Goal: Information Seeking & Learning: Find specific fact

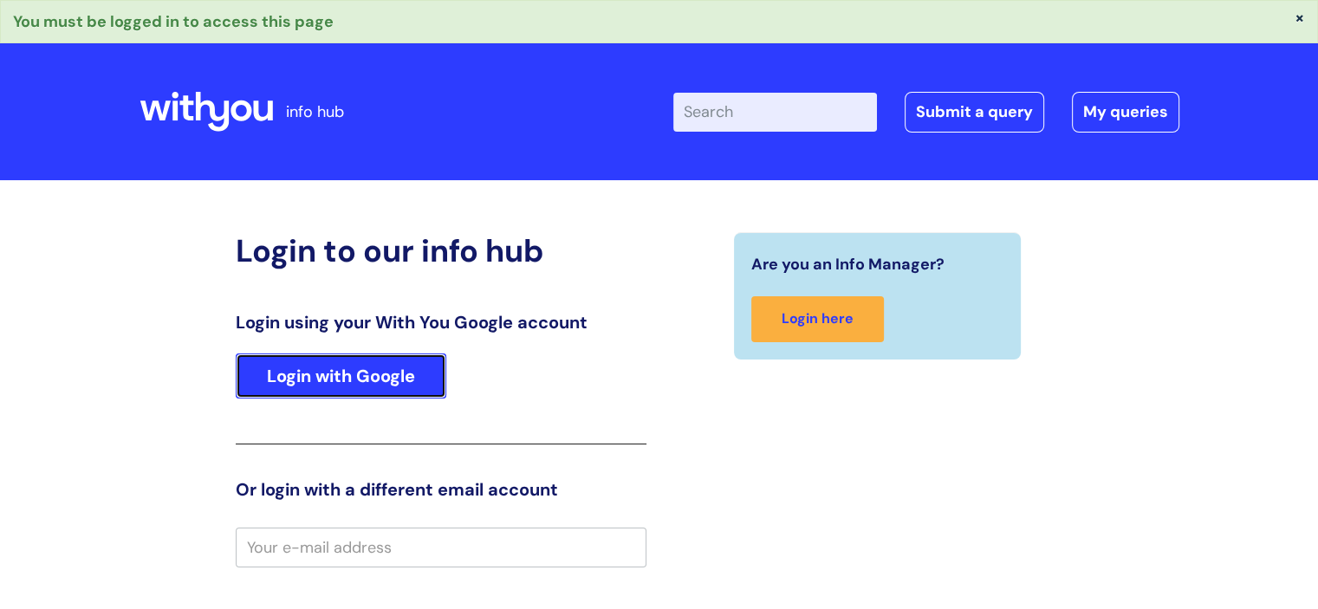
click at [353, 378] on link "Login with Google" at bounding box center [341, 376] width 211 height 45
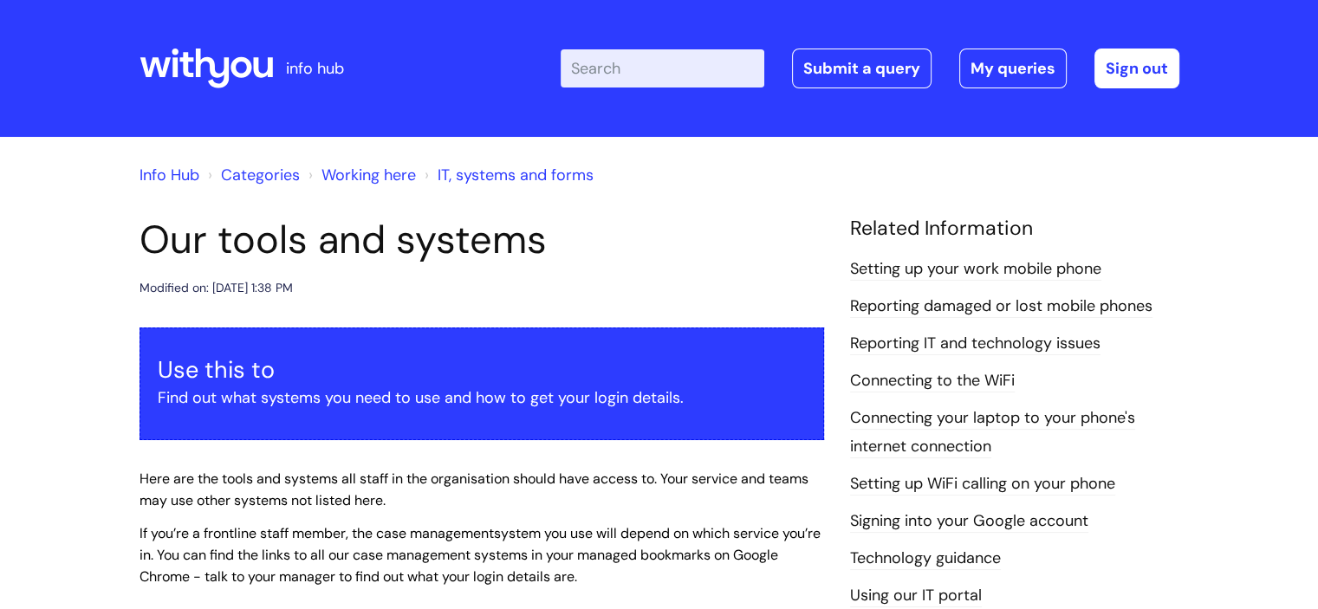
click at [603, 62] on input "Enter your search term here..." at bounding box center [663, 68] width 204 height 38
type input "ncf"
click button "Search" at bounding box center [0, 0] width 0 height 0
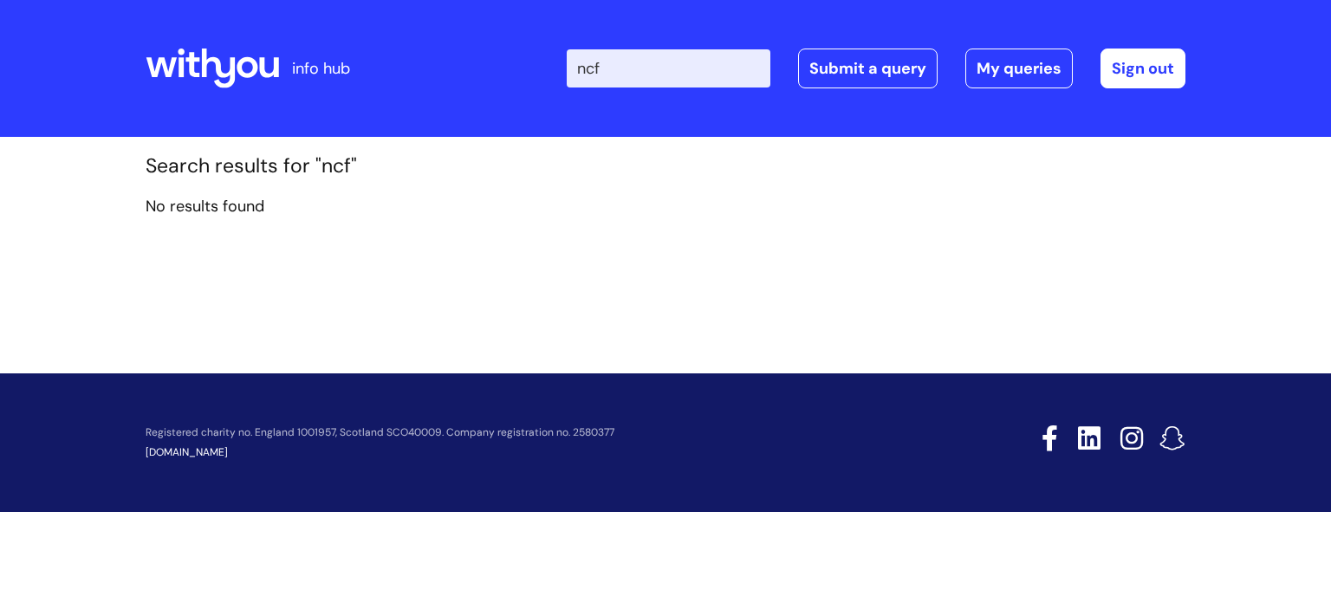
drag, startPoint x: 665, startPoint y: 65, endPoint x: 433, endPoint y: 61, distance: 231.4
click at [433, 60] on div "Enter your search term here... ncf Search Submit a query My queries Welcome [PE…" at bounding box center [795, 68] width 782 height 102
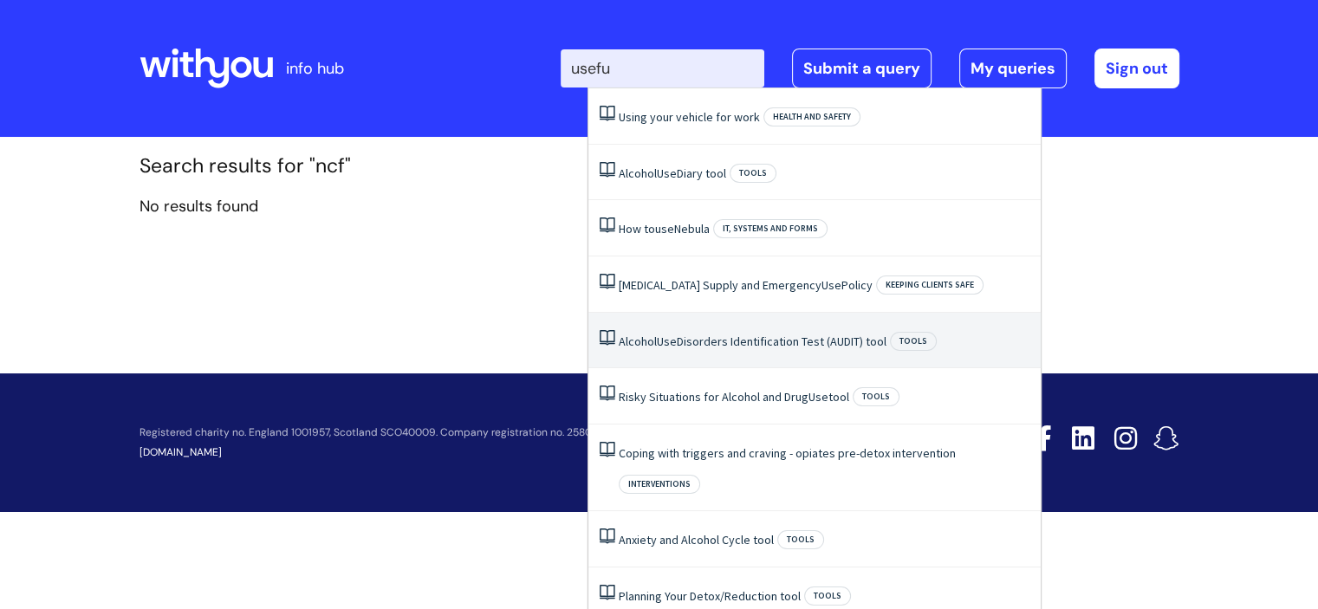
type input "useful"
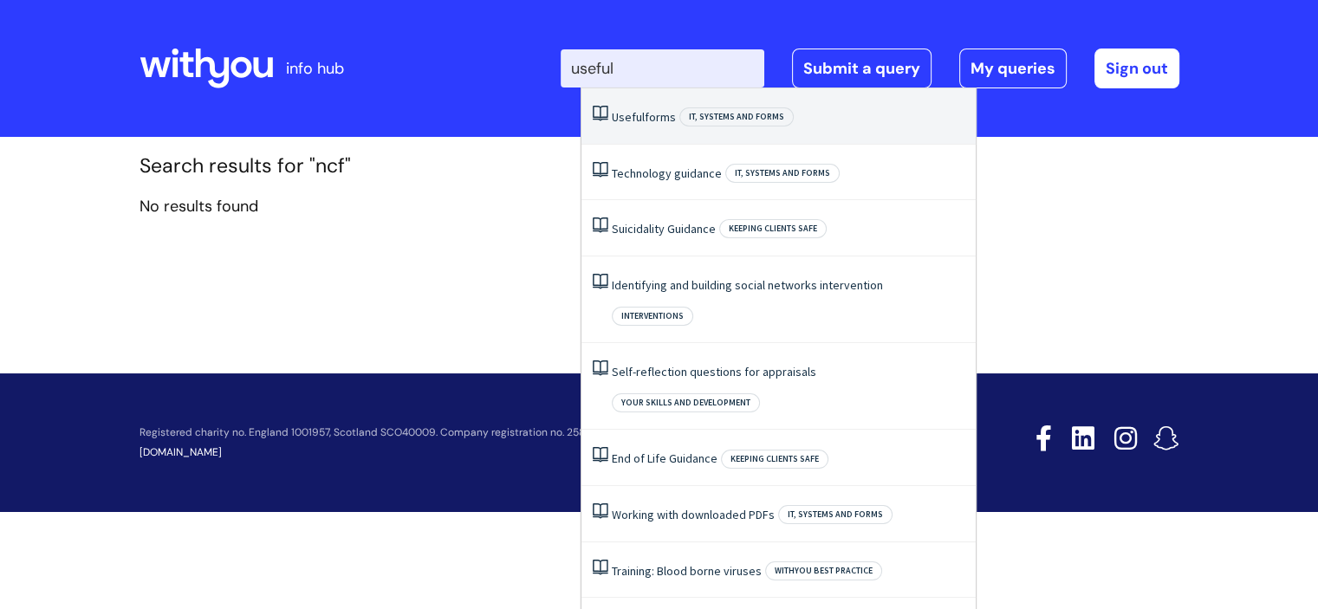
click at [669, 124] on link "Useful forms" at bounding box center [644, 117] width 64 height 16
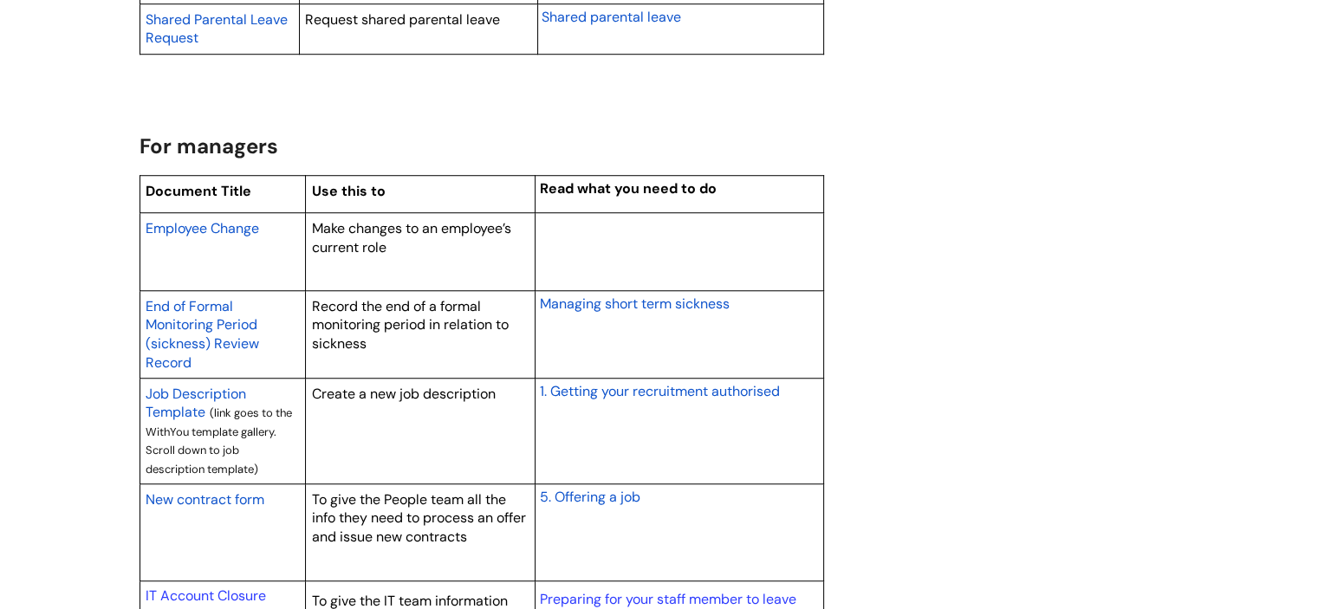
scroll to position [1387, 0]
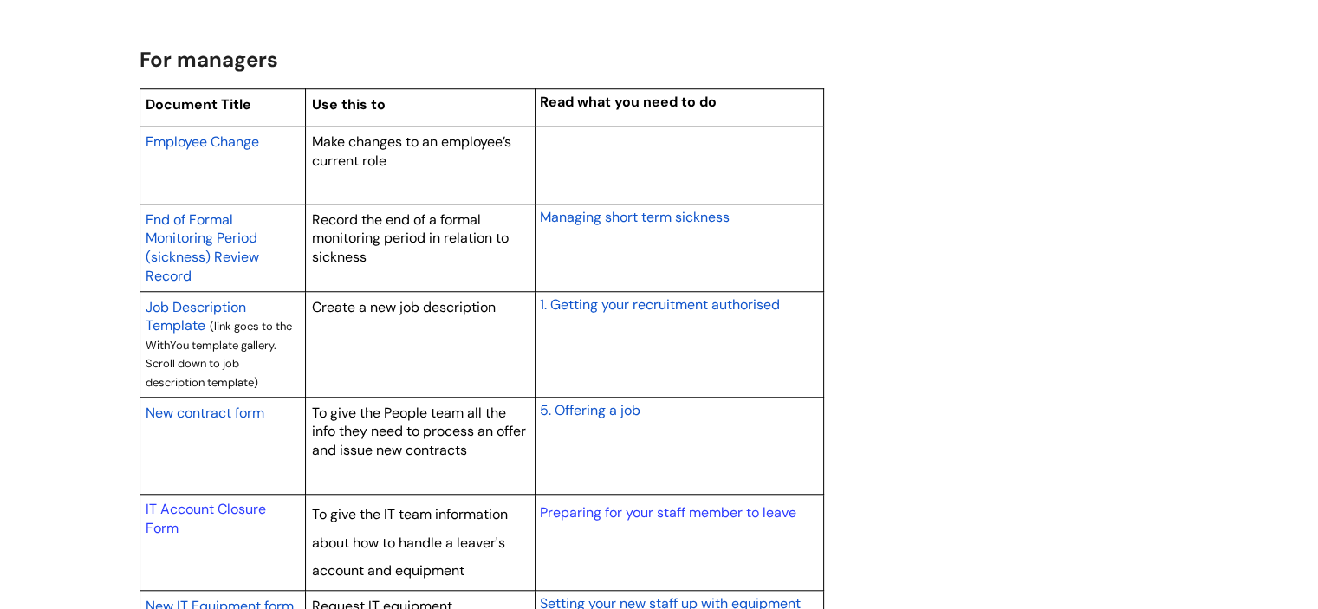
click at [218, 414] on span "New contract form" at bounding box center [205, 413] width 119 height 18
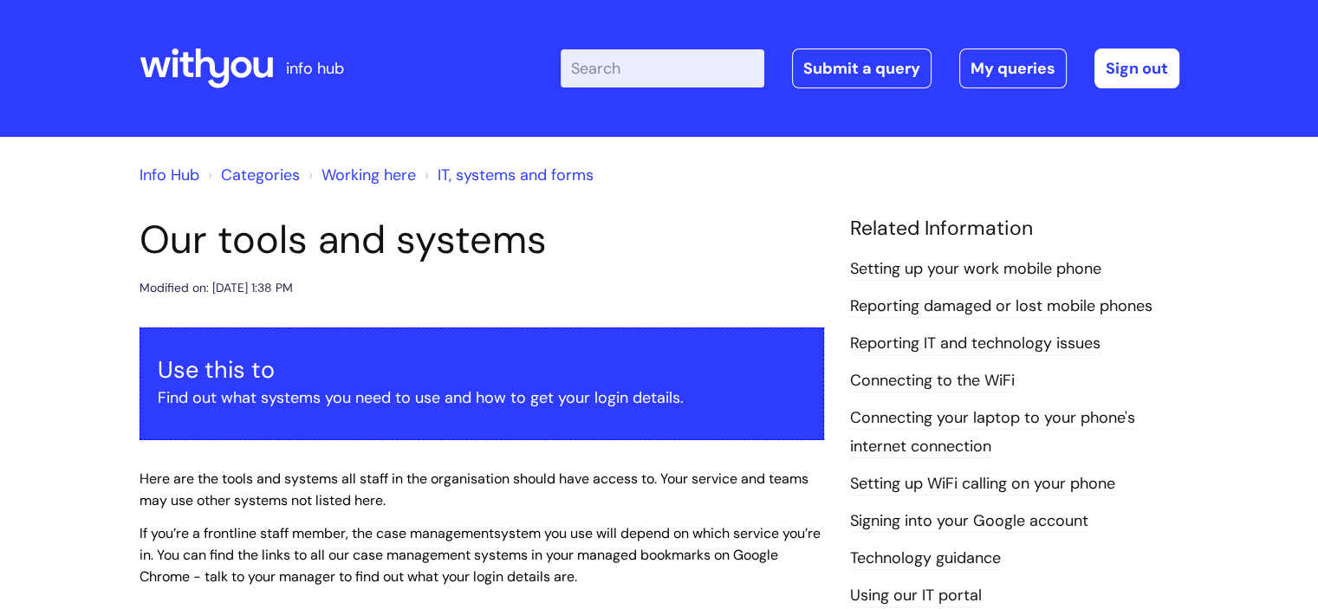
click at [629, 61] on input "Enter your search term here..." at bounding box center [663, 68] width 204 height 38
type input "u"
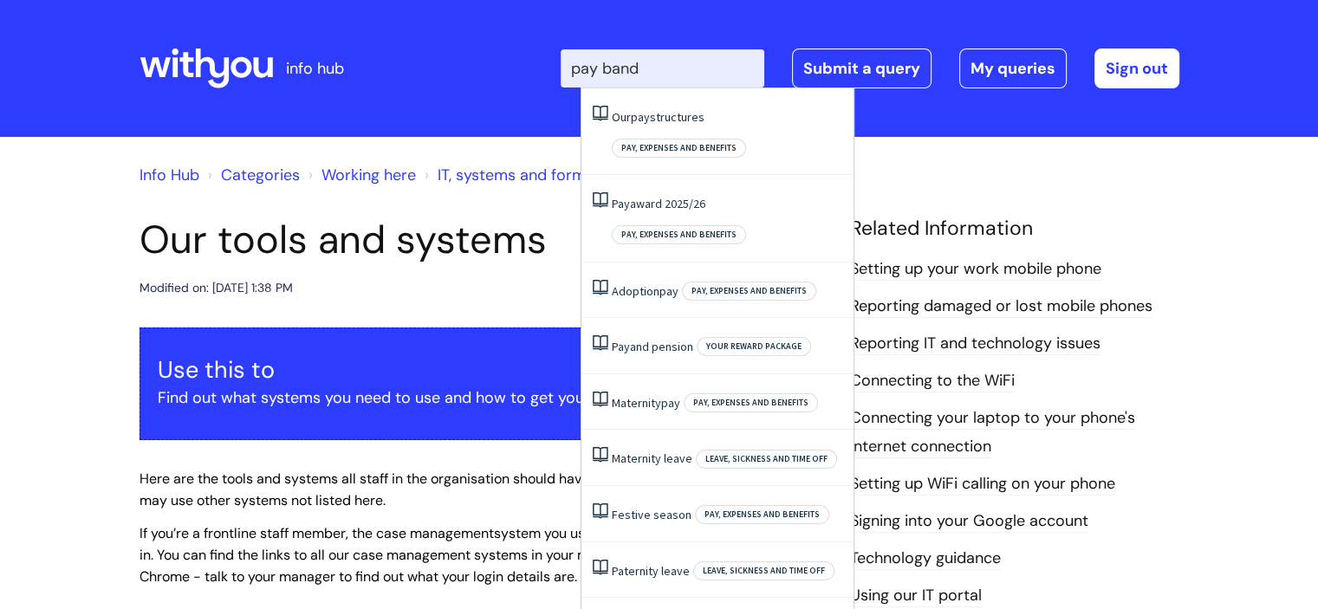
type input "pay bands"
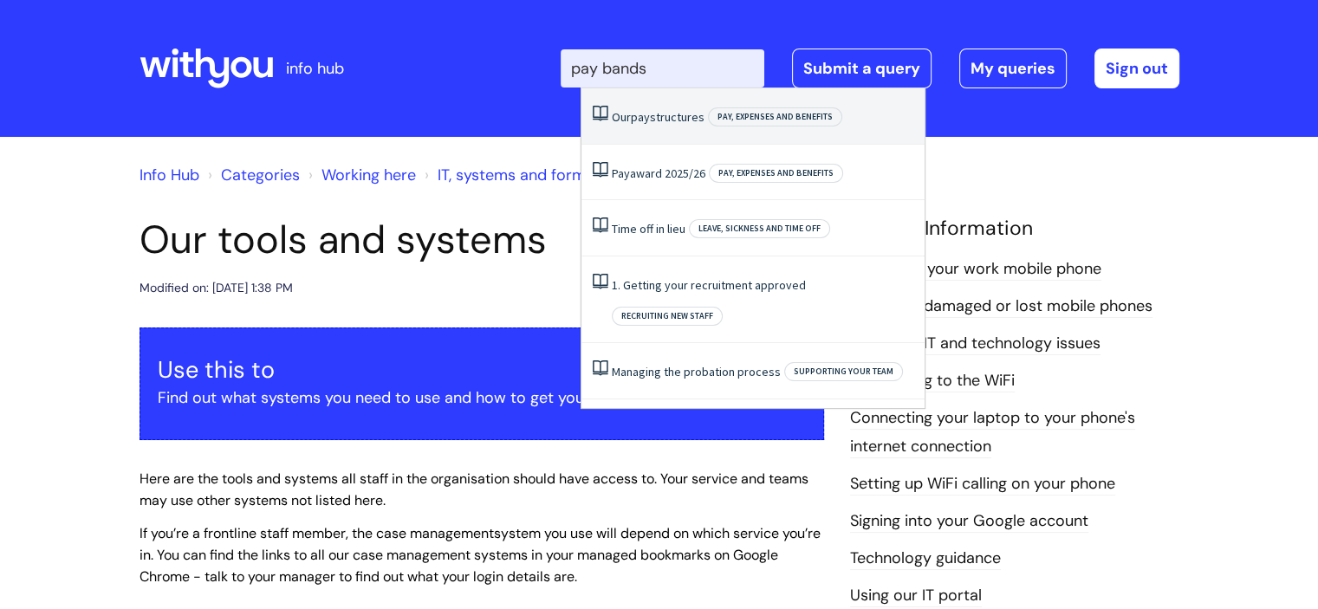
click at [638, 118] on span "pay" at bounding box center [640, 117] width 19 height 16
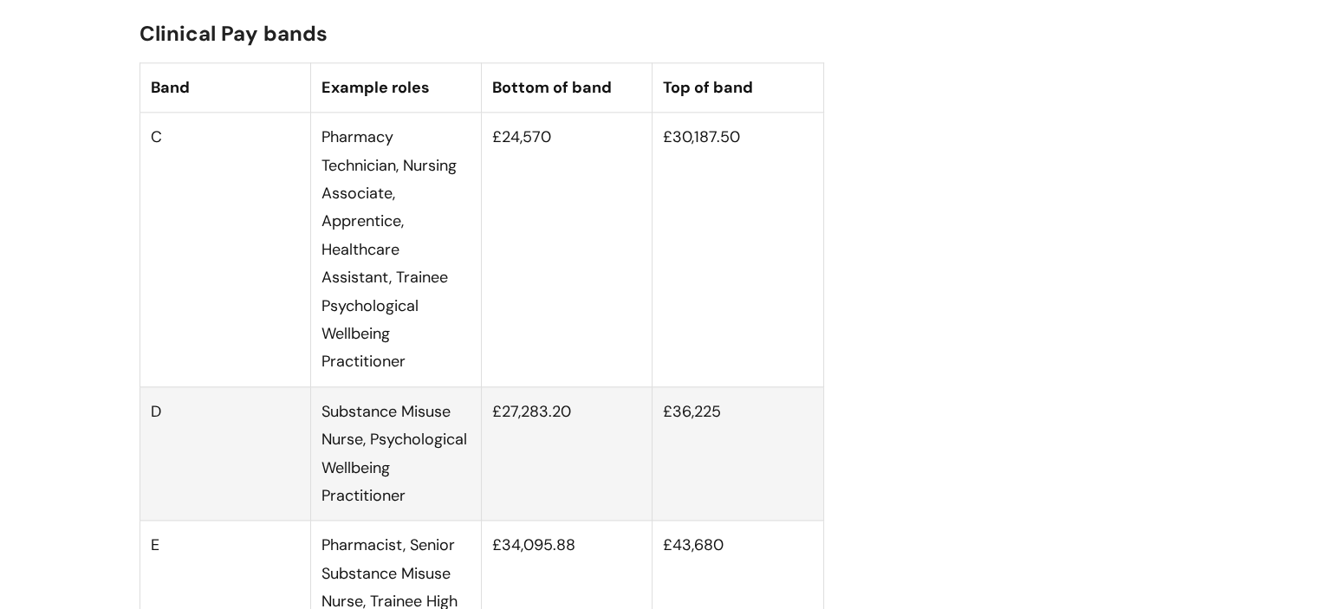
scroll to position [2167, 0]
